Goal: Register for event/course

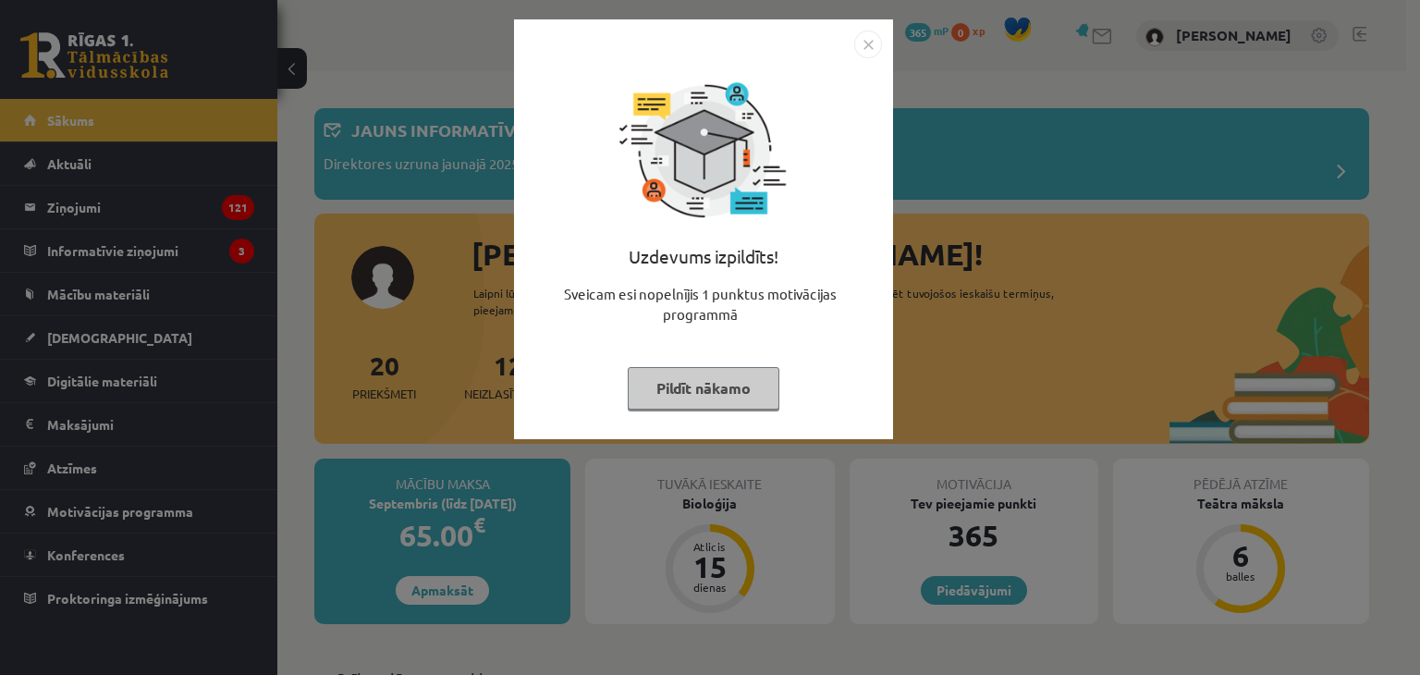
click at [868, 30] on div "Uzdevums izpildīts! Sveicam esi nopelnījis 1 punktus motivācijas programmā Pild…" at bounding box center [703, 229] width 379 height 420
click at [866, 43] on img "Close" at bounding box center [868, 45] width 28 height 28
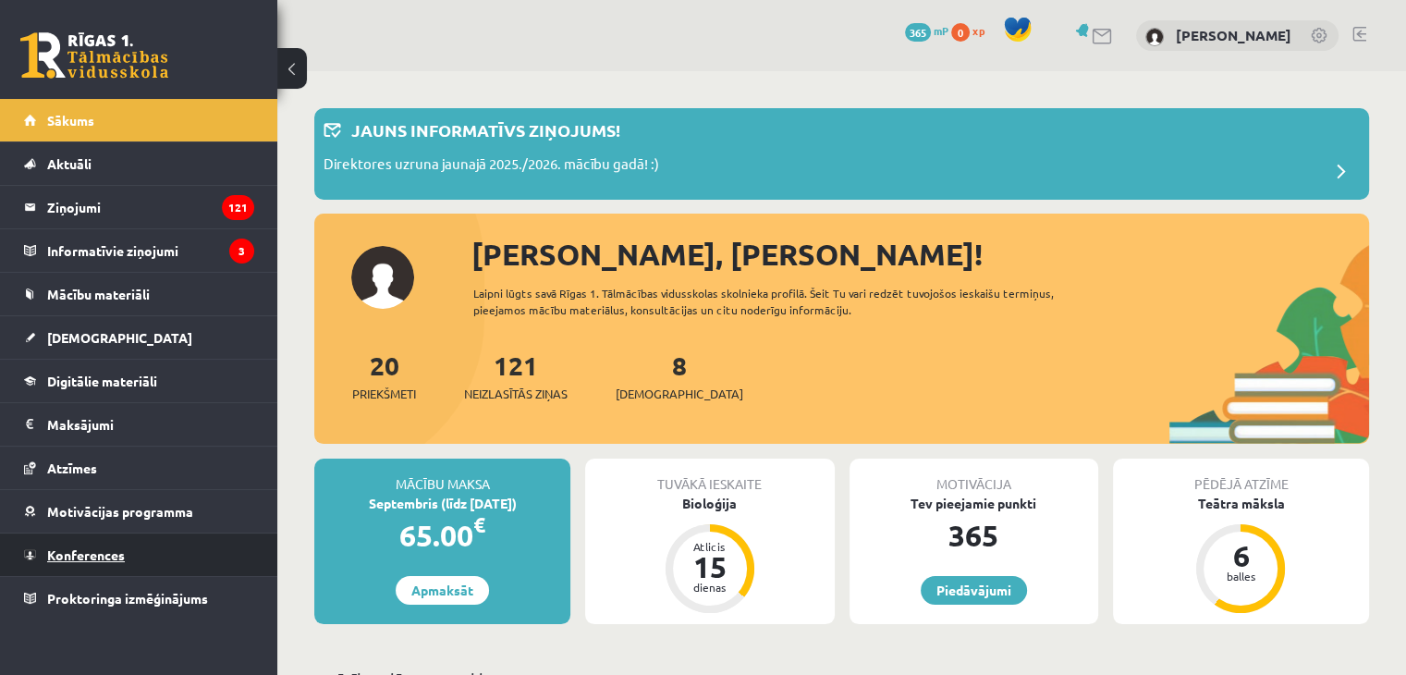
click at [148, 559] on link "Konferences" at bounding box center [139, 554] width 230 height 43
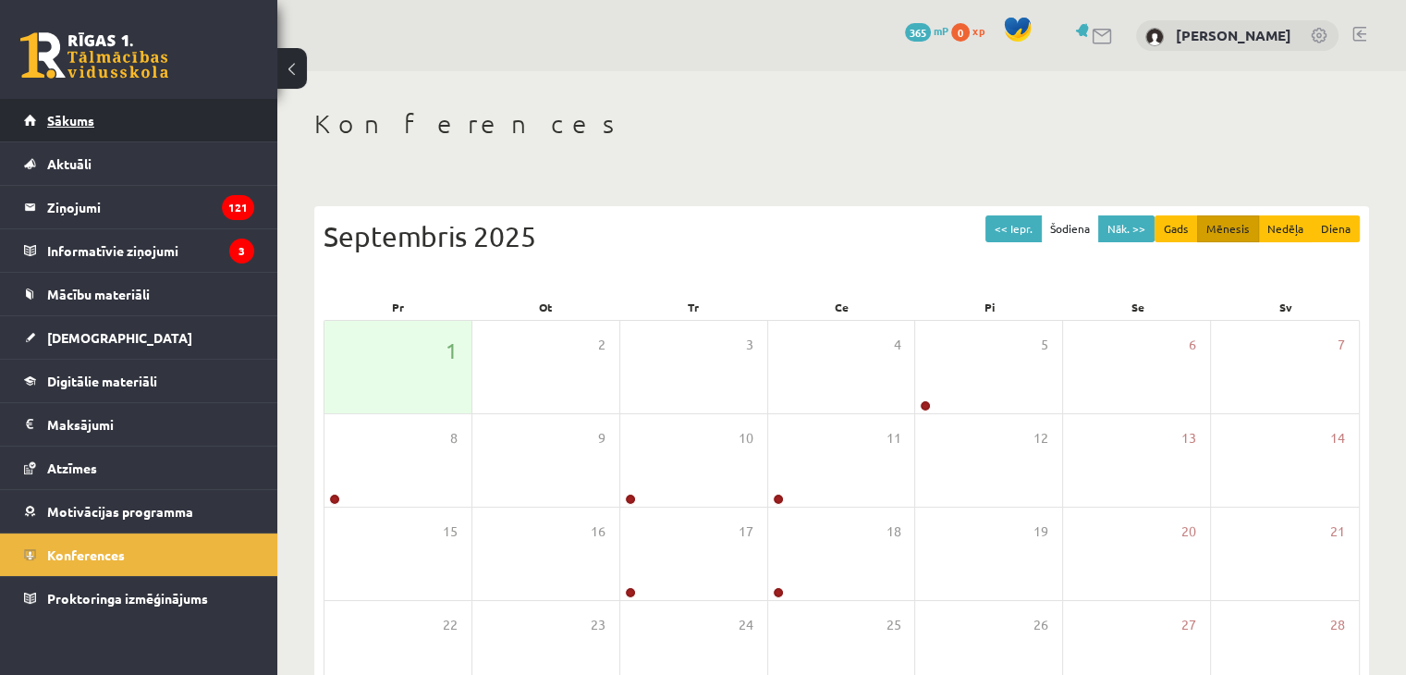
click at [155, 119] on link "Sākums" at bounding box center [139, 120] width 230 height 43
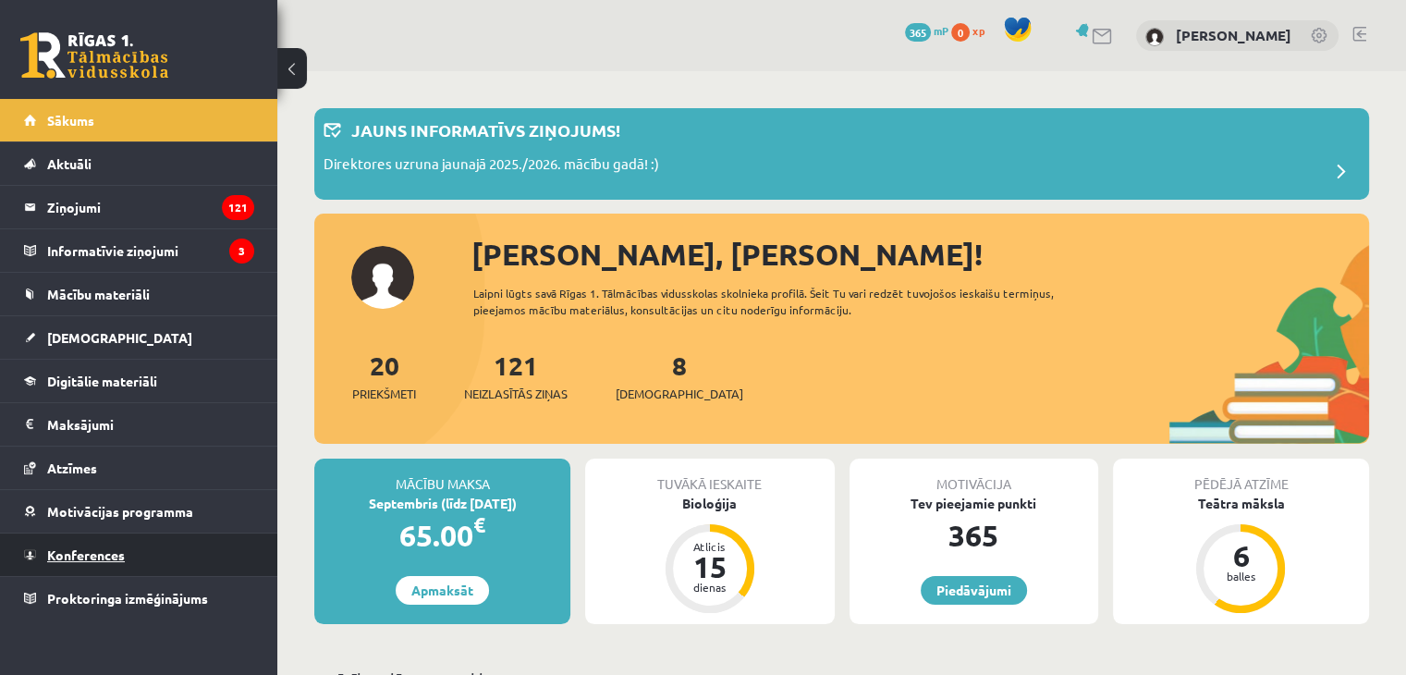
click at [153, 547] on link "Konferences" at bounding box center [139, 554] width 230 height 43
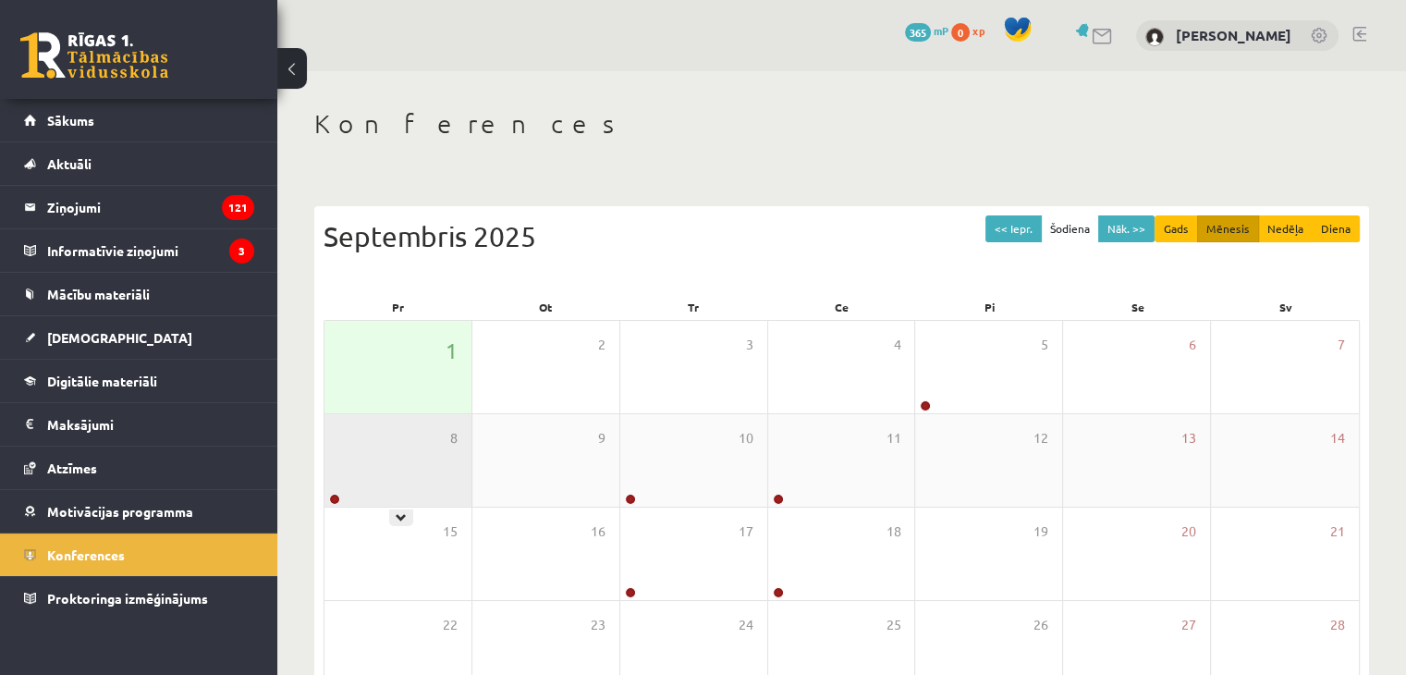
click at [378, 471] on div "8" at bounding box center [398, 460] width 147 height 92
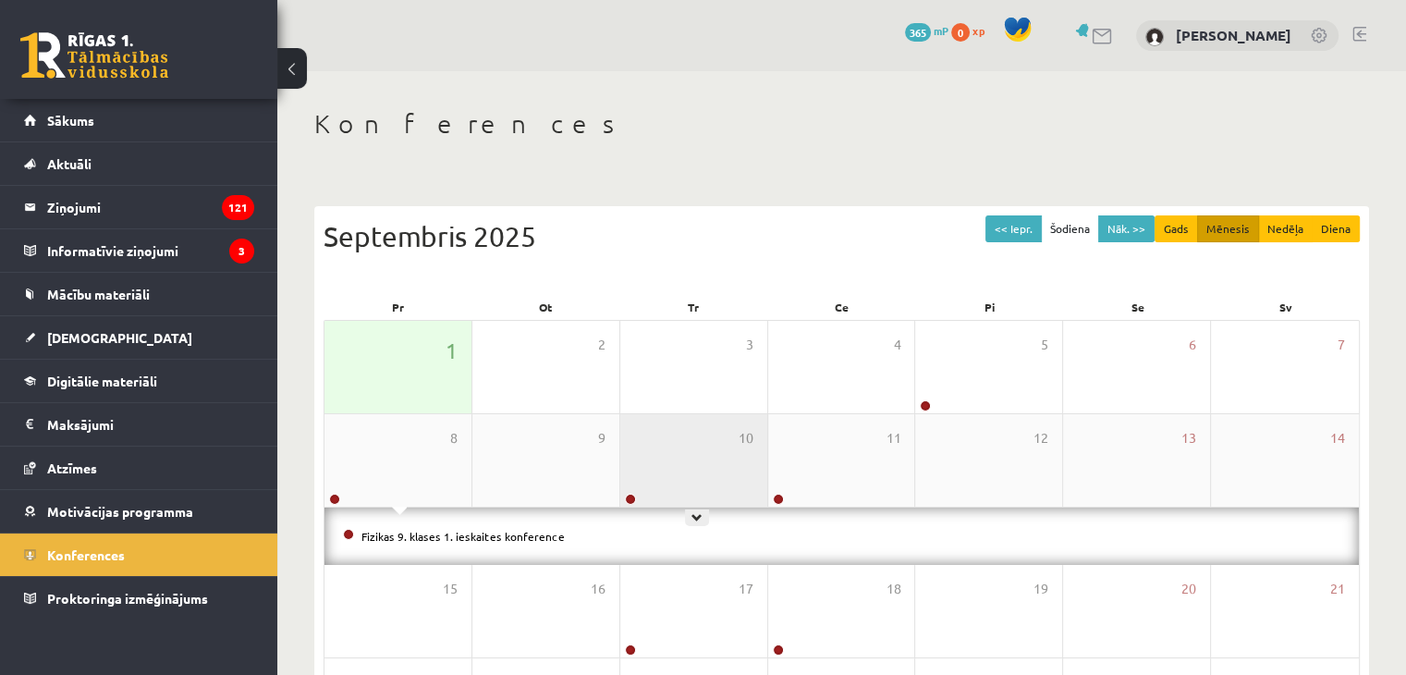
click at [704, 490] on div "10" at bounding box center [693, 460] width 147 height 92
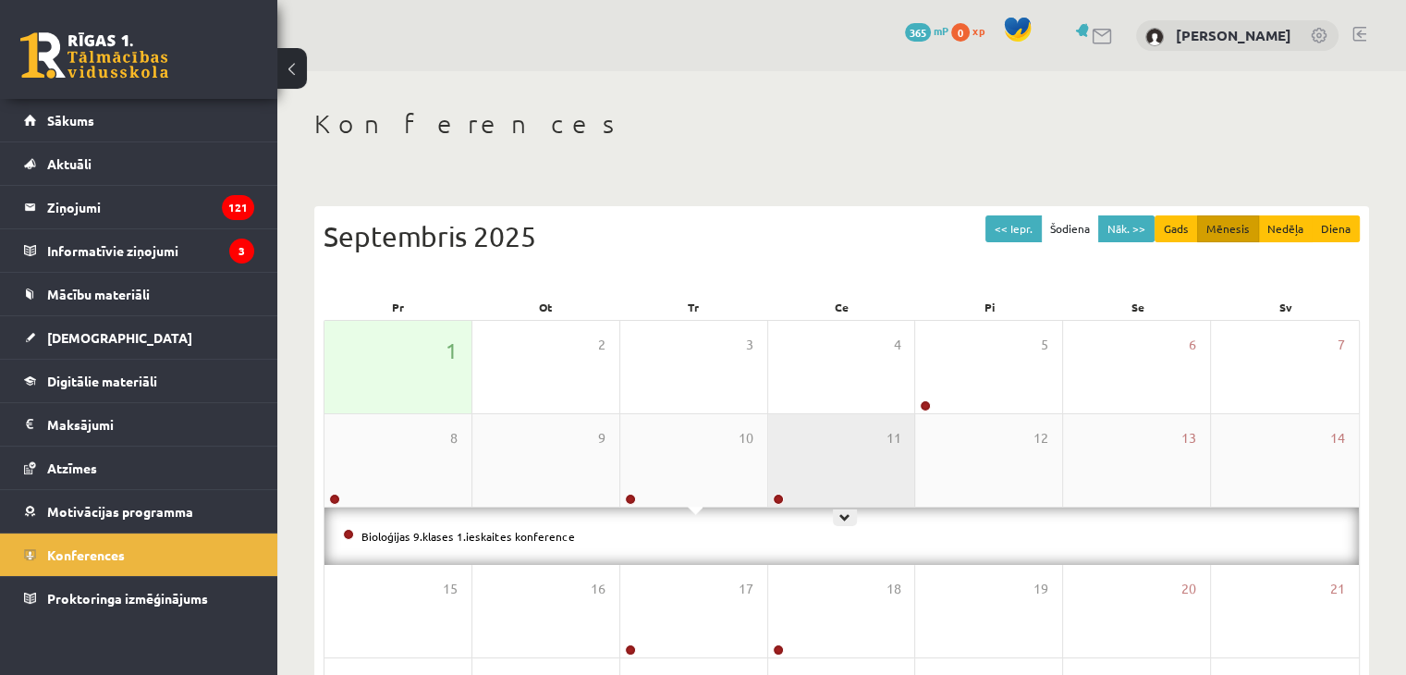
click at [835, 474] on div "11" at bounding box center [841, 460] width 147 height 92
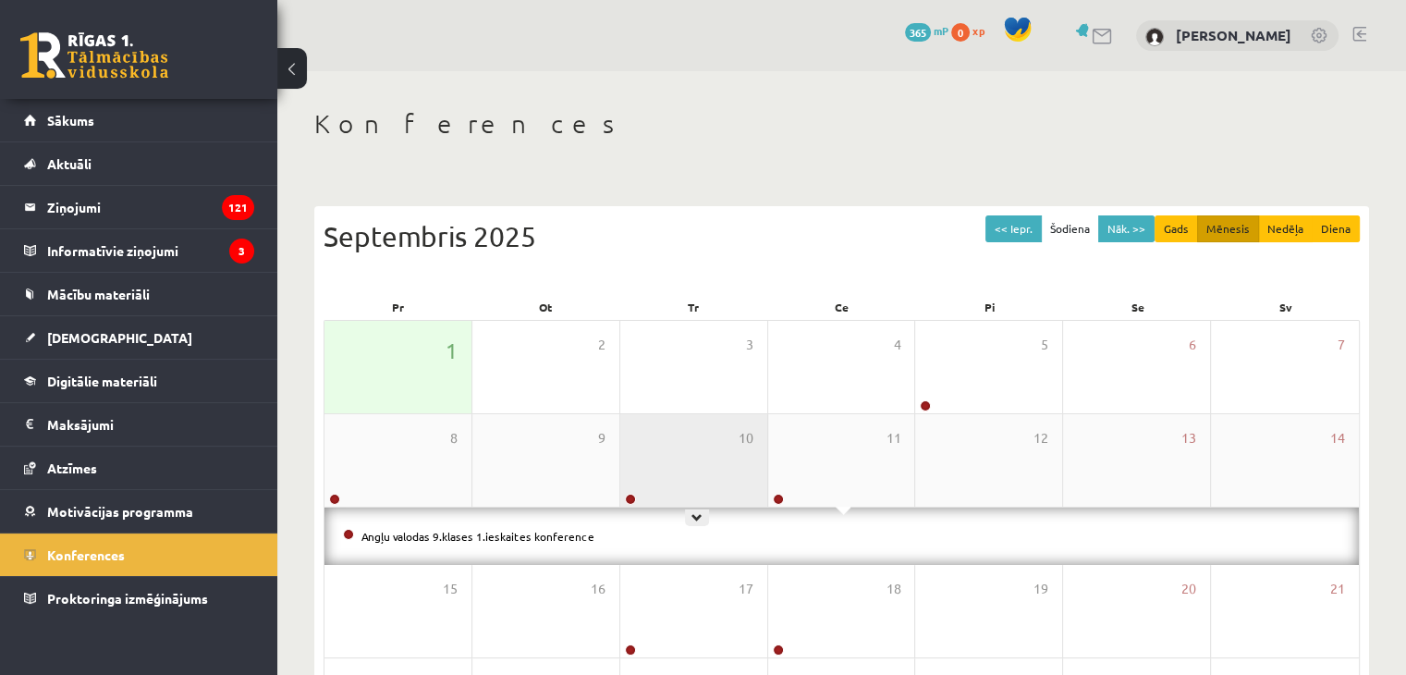
click at [741, 461] on div "10" at bounding box center [693, 460] width 147 height 92
click at [740, 460] on div "10" at bounding box center [693, 460] width 147 height 92
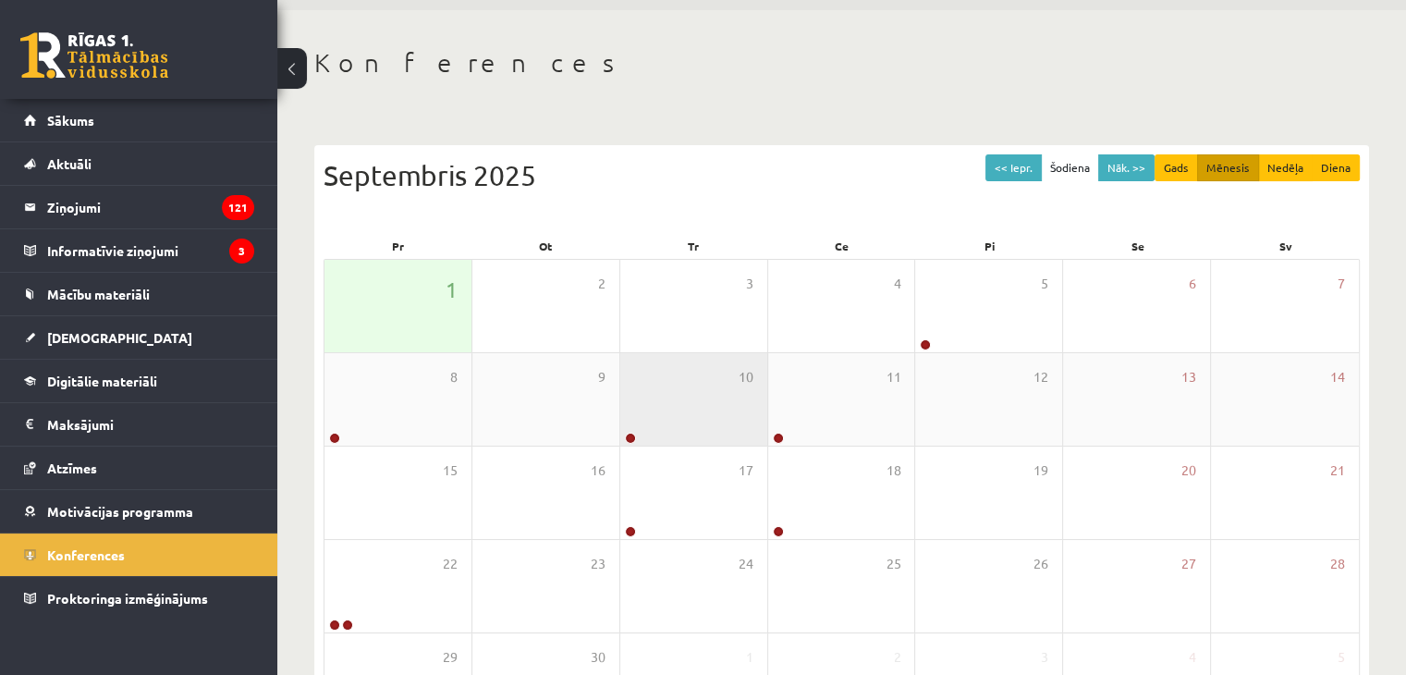
scroll to position [185, 0]
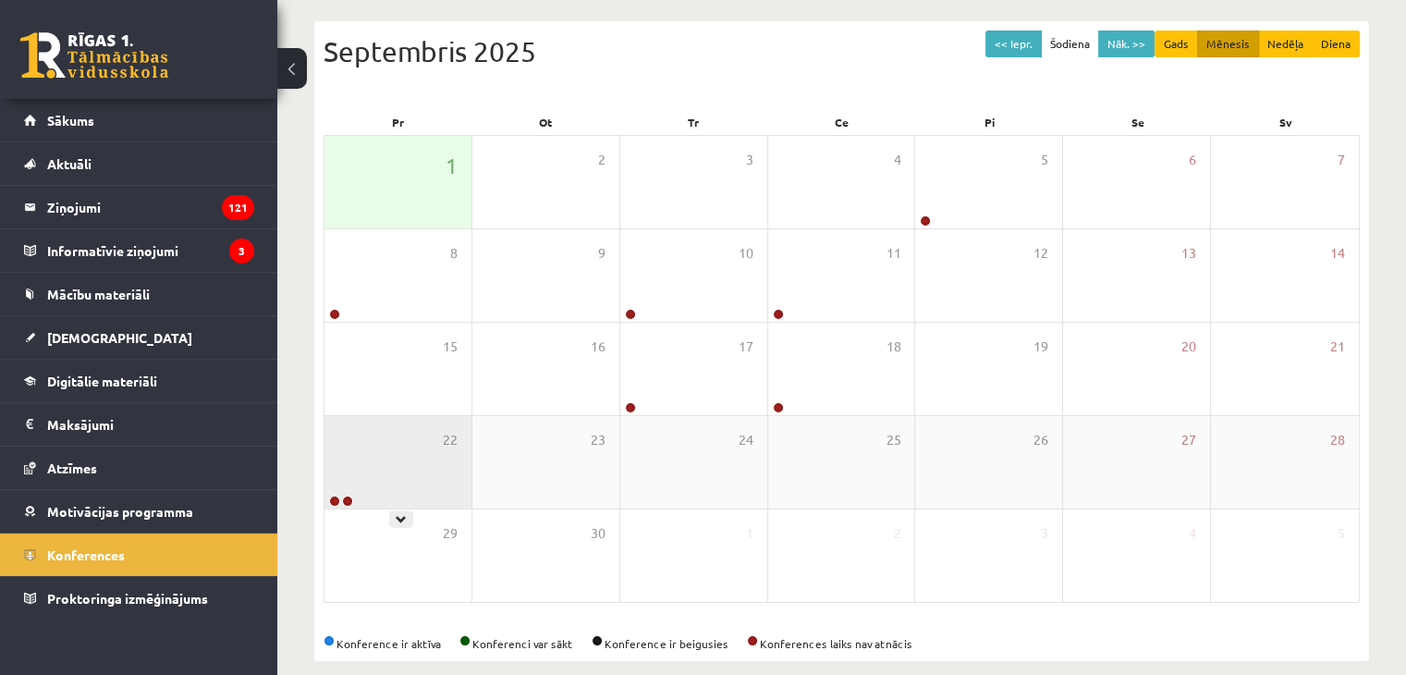
click at [398, 450] on div "22" at bounding box center [398, 462] width 147 height 92
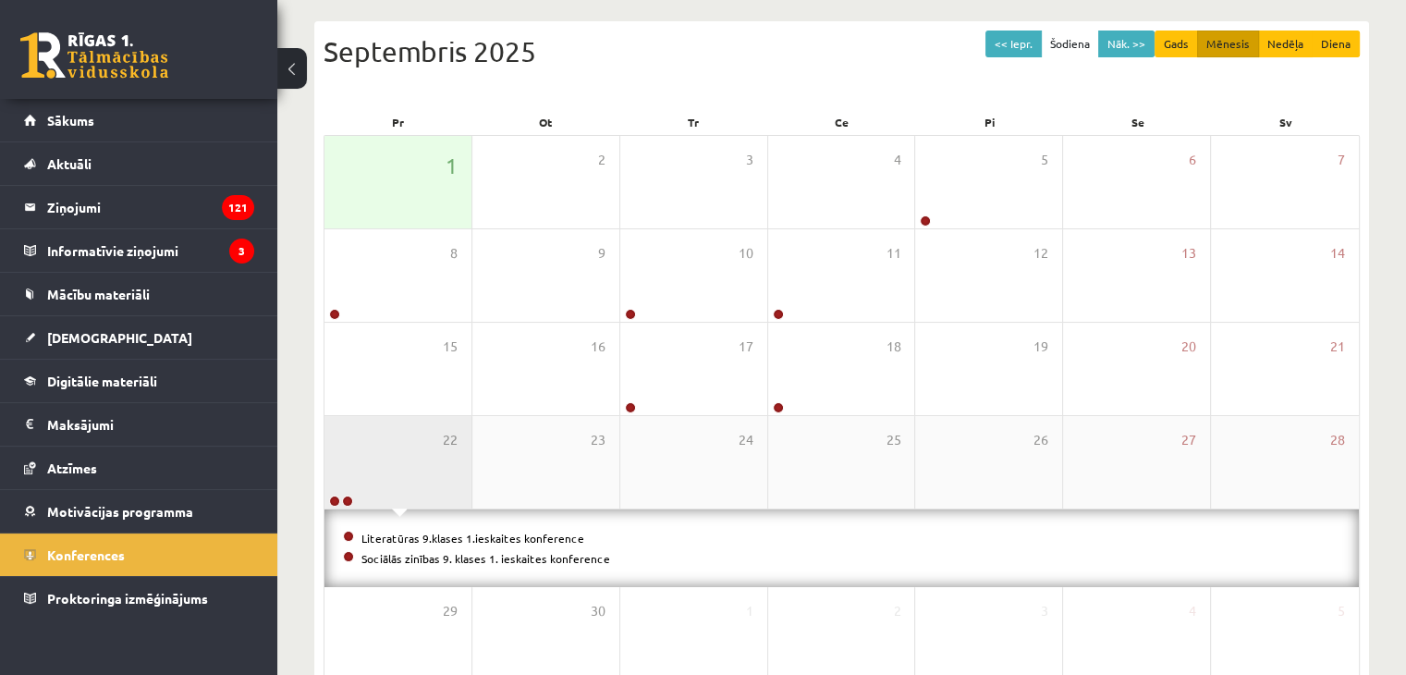
click at [398, 450] on div "22" at bounding box center [398, 462] width 147 height 92
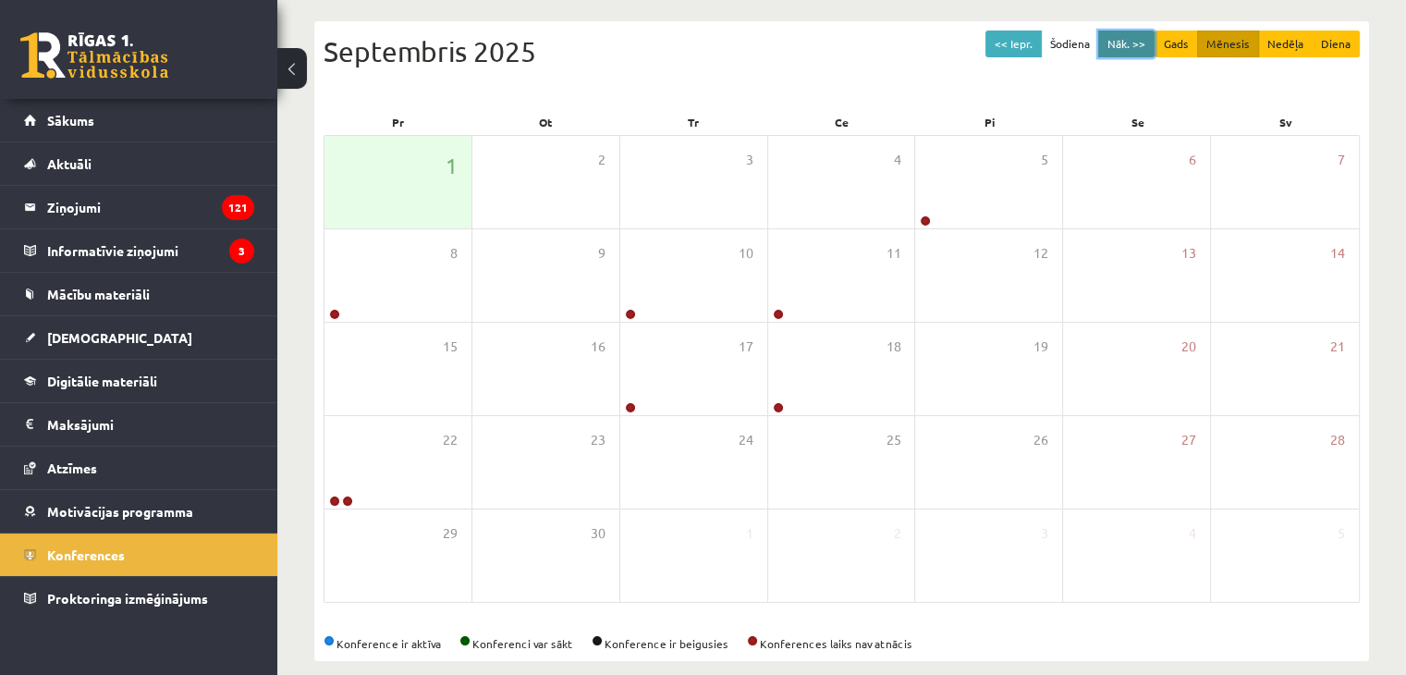
click at [1138, 45] on button "Nāk. >>" at bounding box center [1126, 44] width 56 height 27
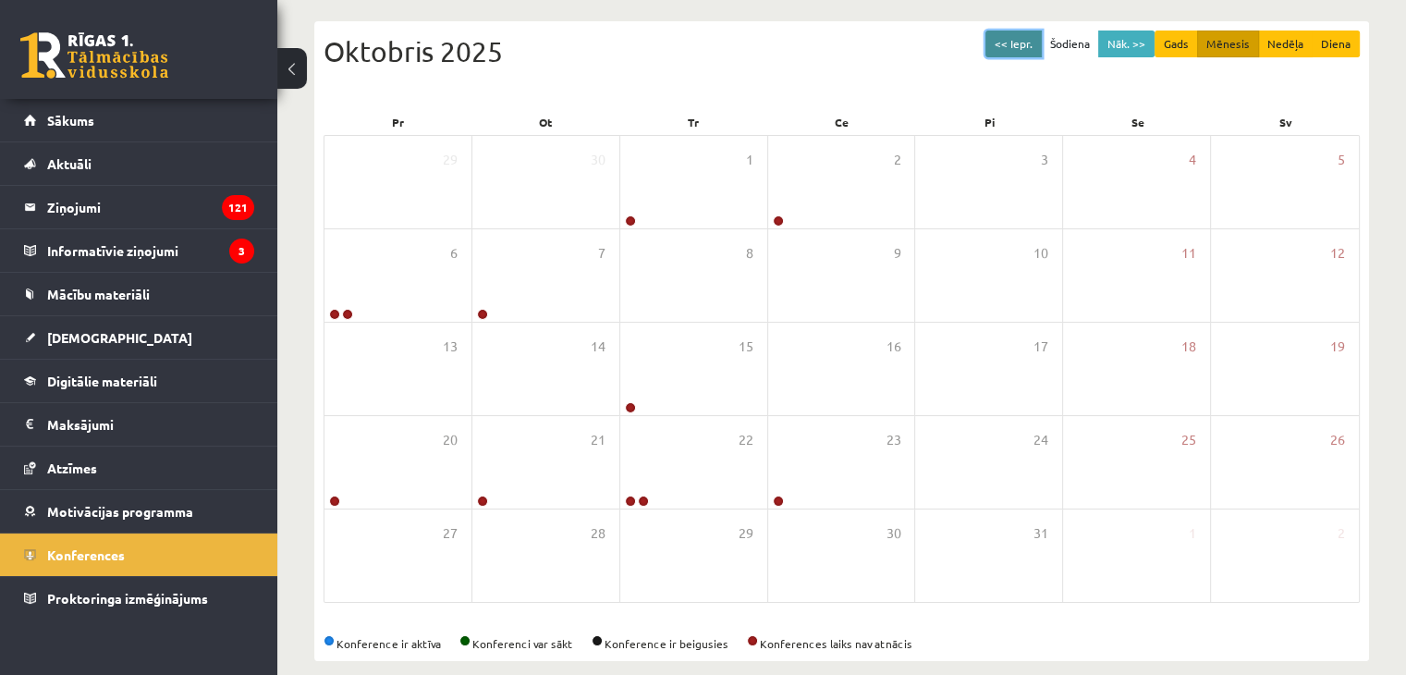
click at [1038, 43] on button "<< Iepr." at bounding box center [1014, 44] width 56 height 27
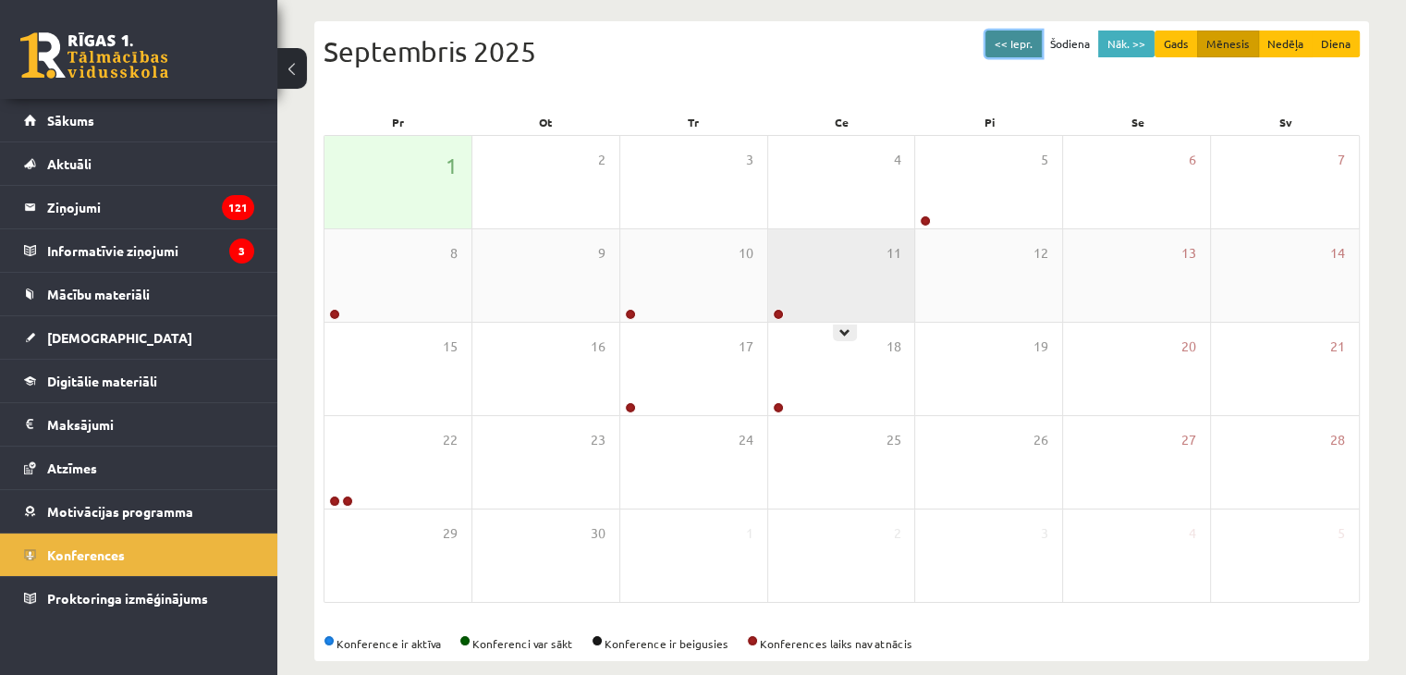
scroll to position [92, 0]
